Goal: Task Accomplishment & Management: Complete application form

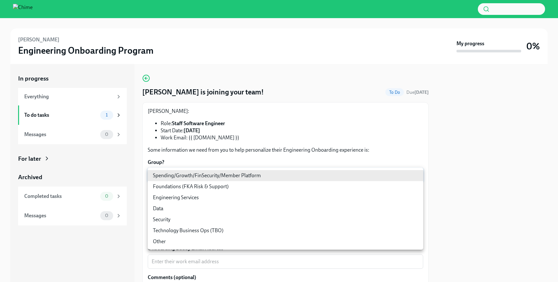
click at [223, 175] on body "[PERSON_NAME] Engineering Onboarding Program My progress 0% In progress Everyth…" at bounding box center [279, 141] width 558 height 282
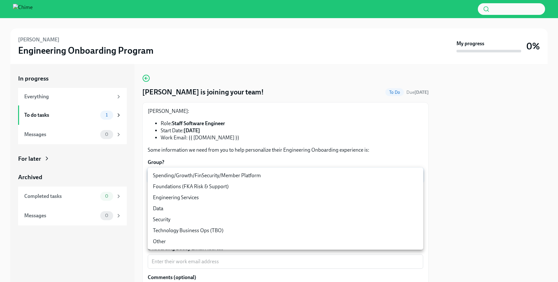
click at [217, 177] on li "Spending/Growth/FinSecurity/Member Platform" at bounding box center [286, 175] width 276 height 11
type input "07vkPey0g"
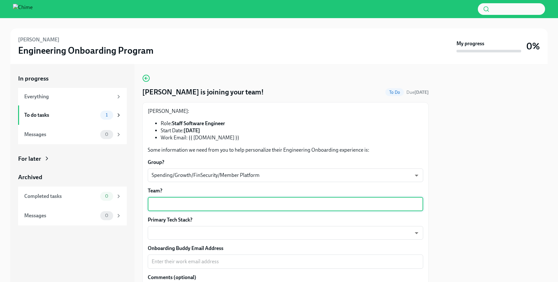
click at [203, 202] on textarea "Team?" at bounding box center [286, 204] width 268 height 8
type textarea "Deals & Offers"
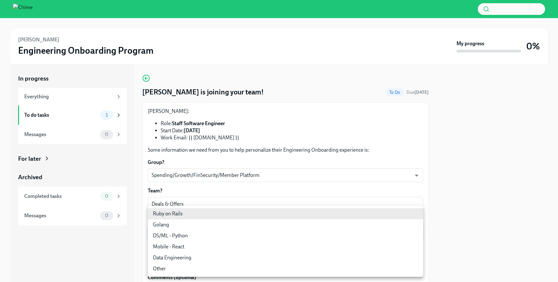
click at [204, 230] on body "[PERSON_NAME] Engineering Onboarding Program My progress 0% In progress Everyth…" at bounding box center [279, 141] width 558 height 282
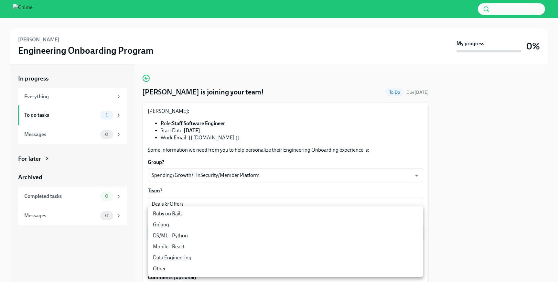
click at [192, 213] on li "Ruby on Rails" at bounding box center [286, 213] width 276 height 11
type input "mlO7hmzVj"
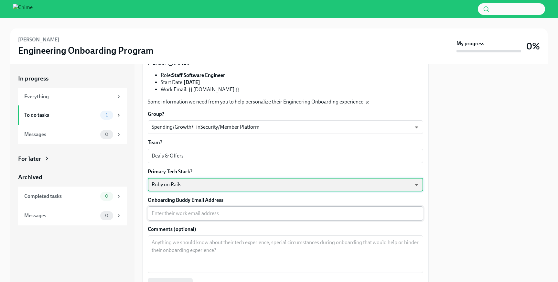
scroll to position [55, 0]
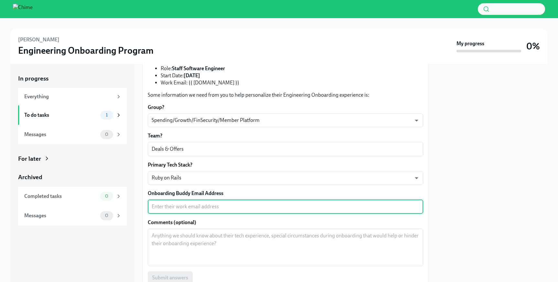
click at [192, 206] on textarea "Onboarding Buddy Email Address" at bounding box center [286, 207] width 268 height 8
paste textarea "[DOMAIN_NAME][EMAIL_ADDRESS][DOMAIN_NAME]"
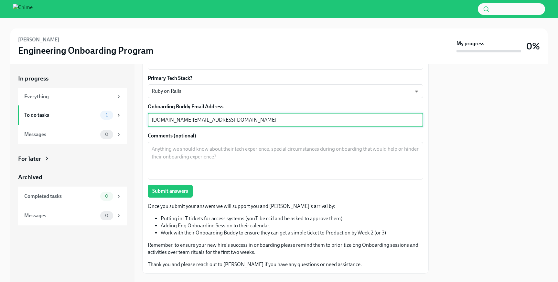
scroll to position [154, 0]
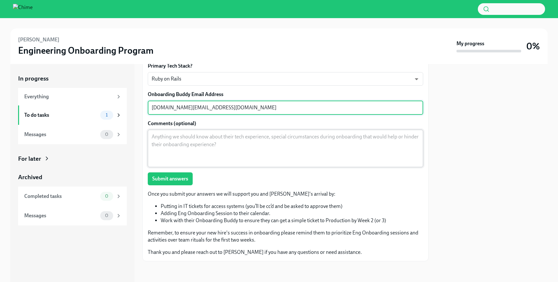
type textarea "[DOMAIN_NAME][EMAIL_ADDRESS][DOMAIN_NAME]"
click at [180, 143] on textarea "Comments (optional)" at bounding box center [286, 148] width 268 height 31
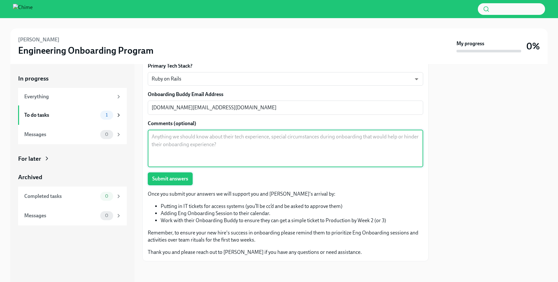
click at [169, 182] on span "Submit answers" at bounding box center [170, 179] width 36 height 6
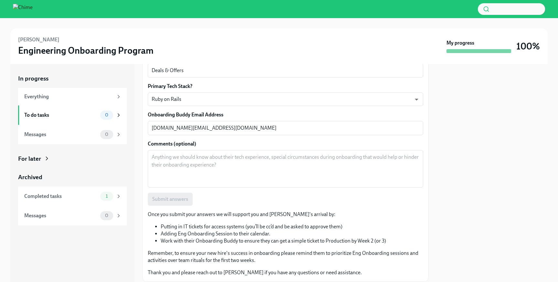
scroll to position [0, 0]
